Goal: Check status: Check status

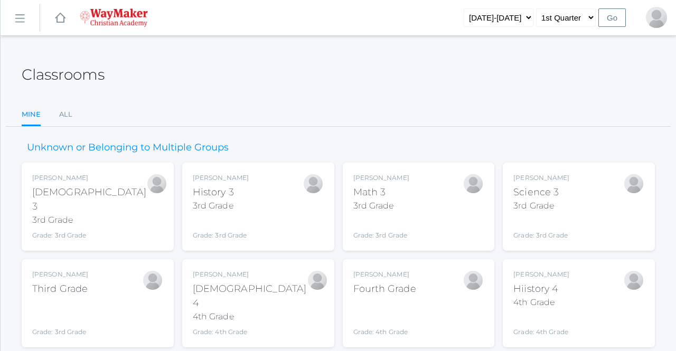
click at [28, 114] on link "Mine" at bounding box center [31, 115] width 19 height 23
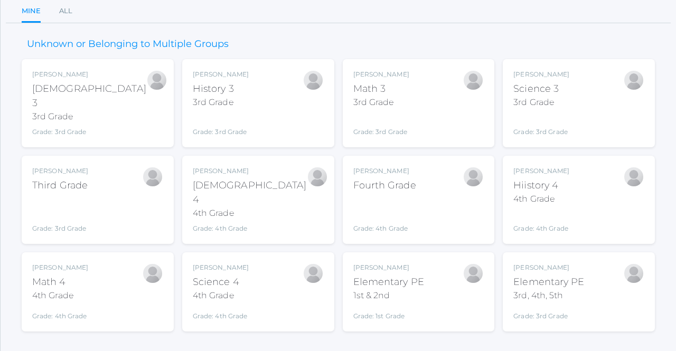
scroll to position [103, 0]
click at [80, 111] on div "3rd Grade" at bounding box center [89, 117] width 114 height 13
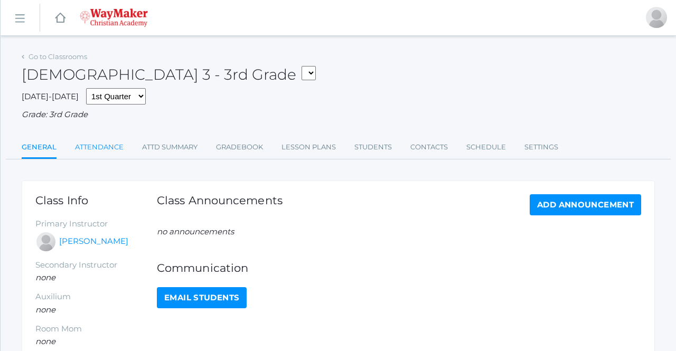
click at [108, 137] on link "Attendance" at bounding box center [99, 147] width 49 height 21
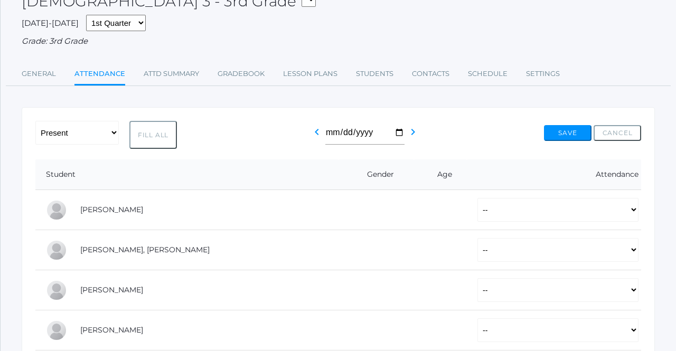
scroll to position [78, 0]
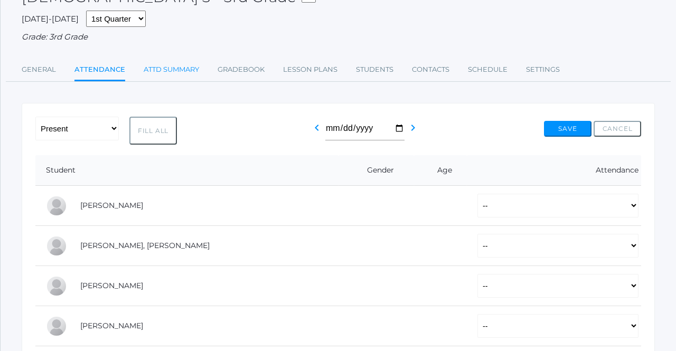
click at [168, 68] on link "Attd Summary" at bounding box center [171, 69] width 55 height 21
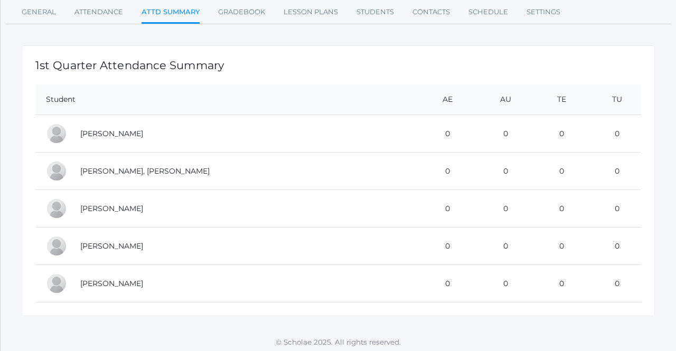
scroll to position [135, 0]
click at [418, 94] on th "AE" at bounding box center [444, 100] width 57 height 31
click at [297, 73] on div "1st Quarter Attendance Summary Student AE AU TE TU Benzinger-Stephens, Elijah 0…" at bounding box center [338, 181] width 633 height 271
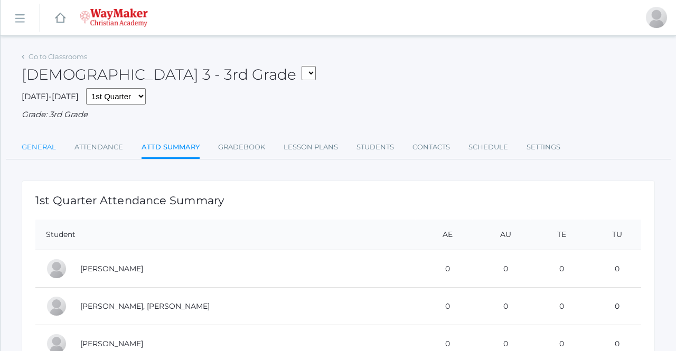
scroll to position [0, 0]
click at [41, 143] on link "General" at bounding box center [39, 147] width 34 height 21
